Goal: Task Accomplishment & Management: Use online tool/utility

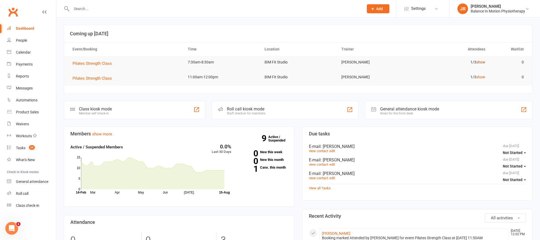
click at [479, 62] on link "show" at bounding box center [480, 62] width 9 height 4
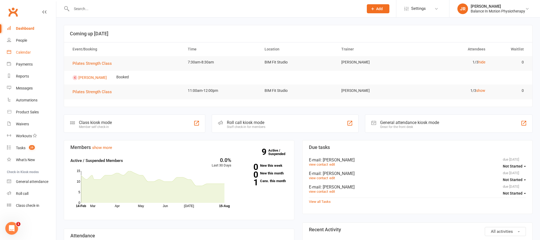
click at [23, 55] on link "Calendar" at bounding box center [31, 52] width 49 height 12
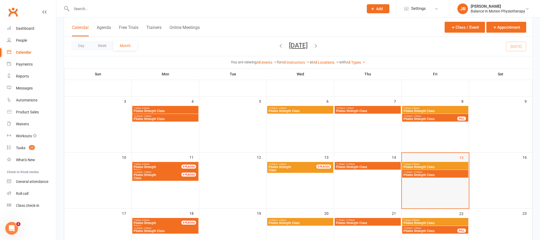
scroll to position [76, 0]
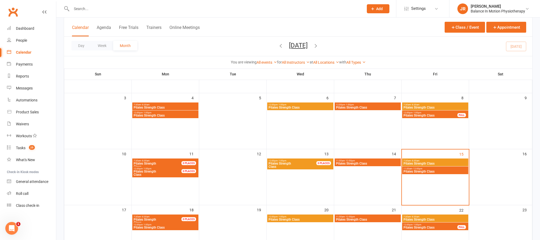
click at [426, 162] on span "Pilates Strength Class" at bounding box center [435, 163] width 64 height 3
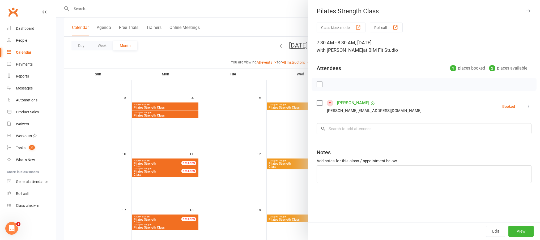
click at [525, 106] on icon at bounding box center [527, 106] width 5 height 5
click at [498, 138] on link "Check in" at bounding box center [504, 138] width 53 height 11
click at [219, 54] on div at bounding box center [298, 120] width 484 height 240
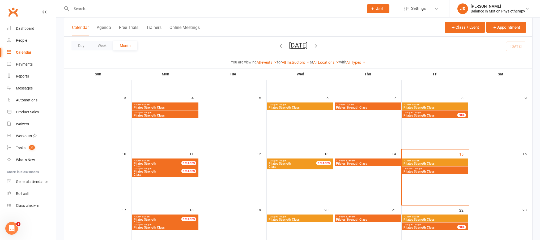
click at [370, 163] on span "Pilates Strength Class" at bounding box center [368, 163] width 64 height 3
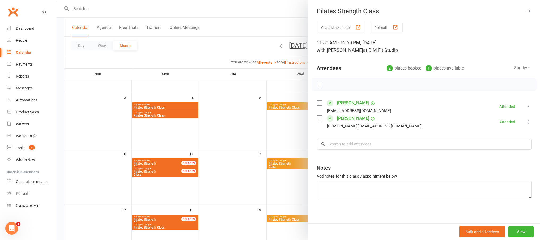
click at [263, 141] on div at bounding box center [298, 120] width 484 height 240
